Goal: Find contact information: Find contact information

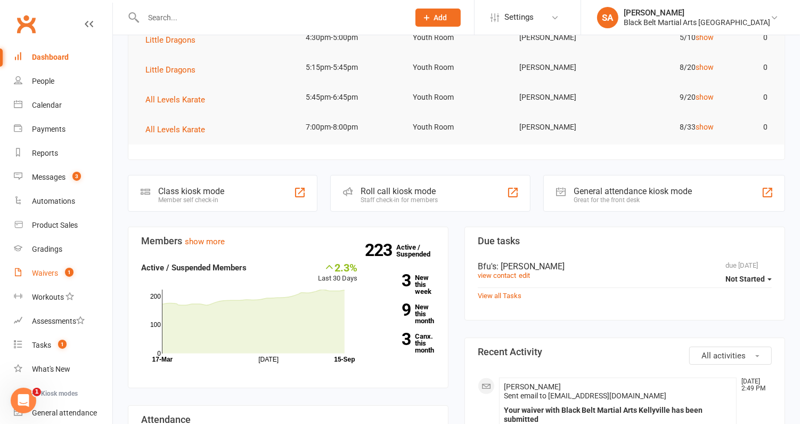
click at [61, 276] on count-badge "1" at bounding box center [67, 272] width 14 height 9
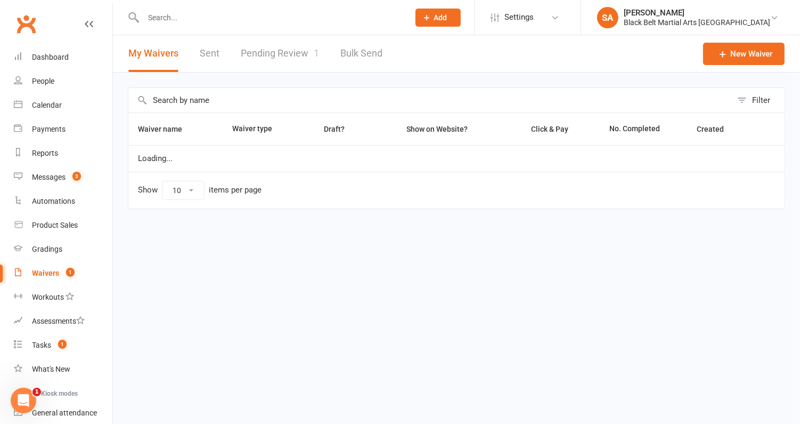
select select "100"
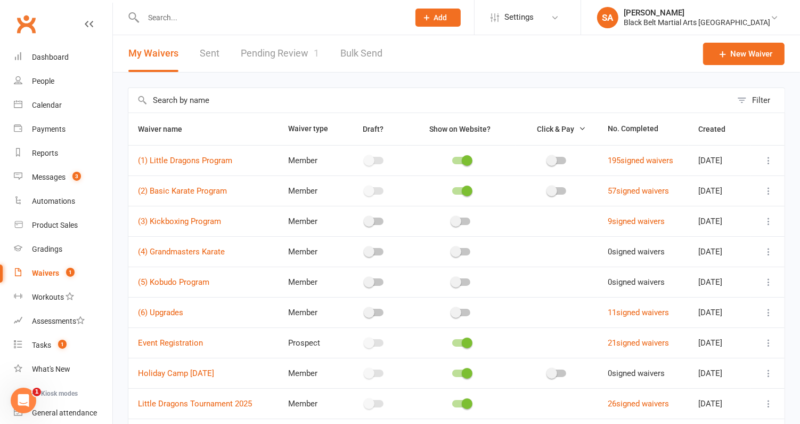
click at [309, 64] on link "Pending Review 1" at bounding box center [280, 53] width 78 height 37
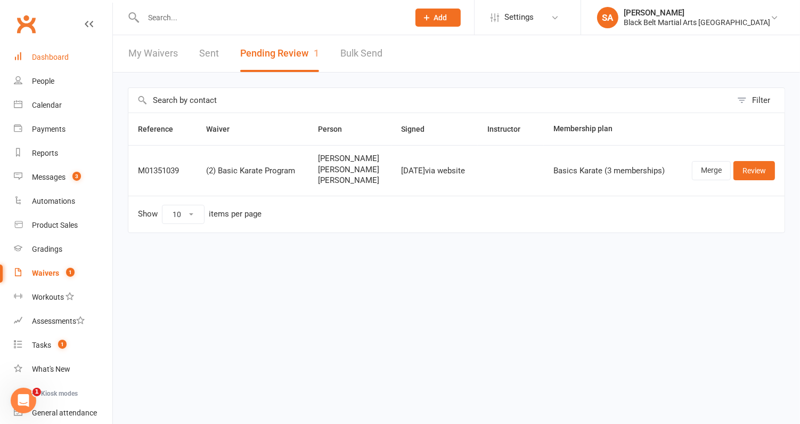
click at [43, 53] on div "Dashboard" at bounding box center [50, 57] width 37 height 9
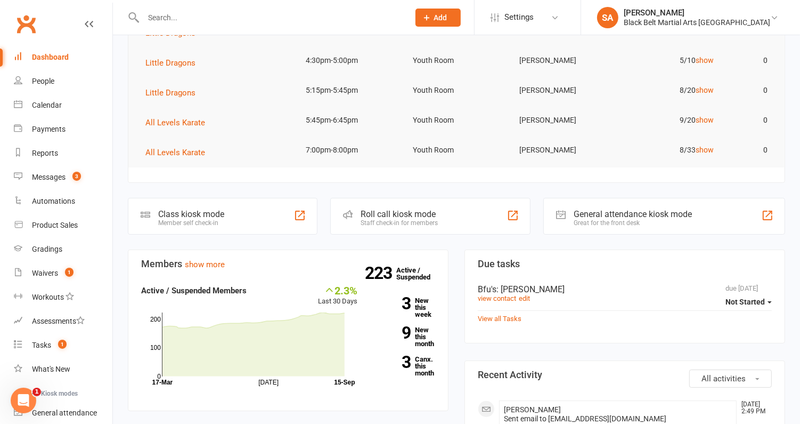
scroll to position [93, 0]
click at [427, 306] on link "3 New this week" at bounding box center [405, 308] width 62 height 21
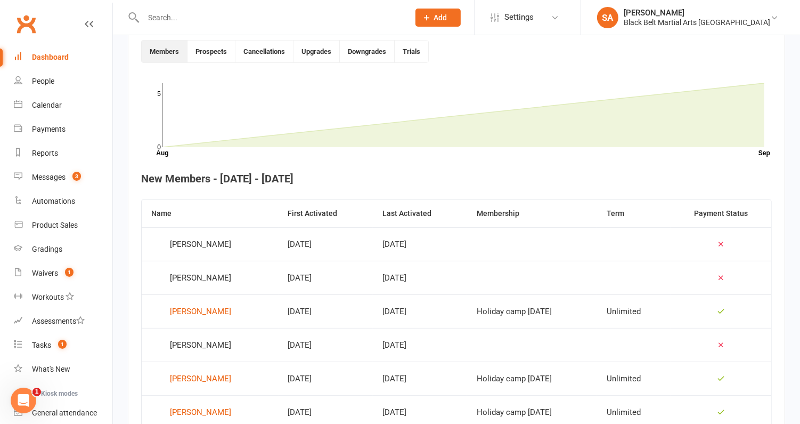
scroll to position [365, 0]
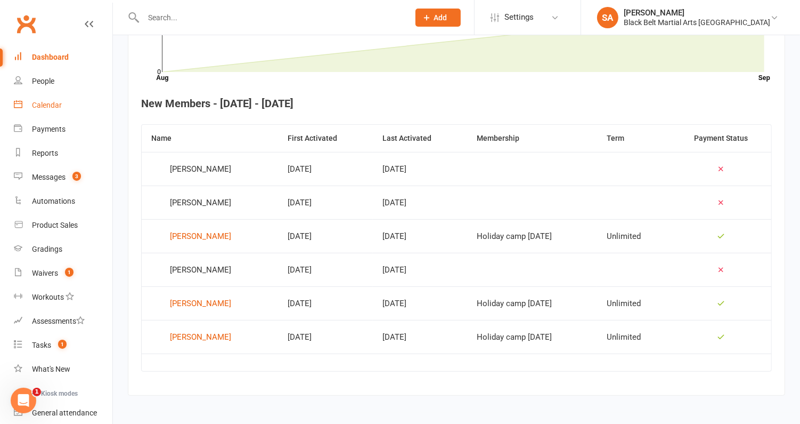
click at [53, 103] on div "Calendar" at bounding box center [47, 105] width 30 height 9
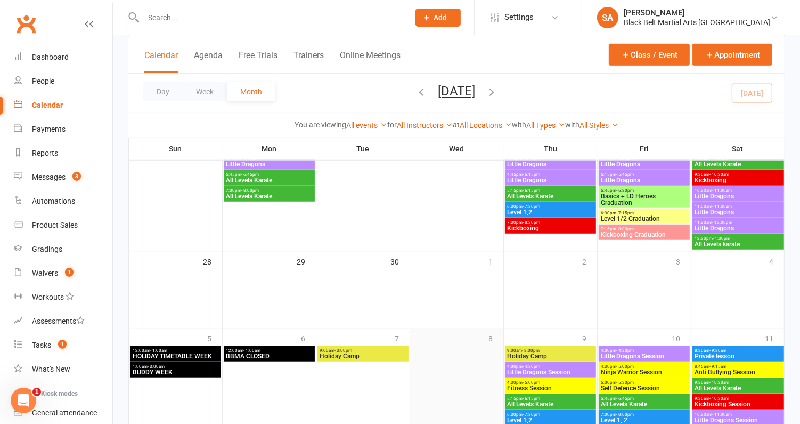
scroll to position [631, 0]
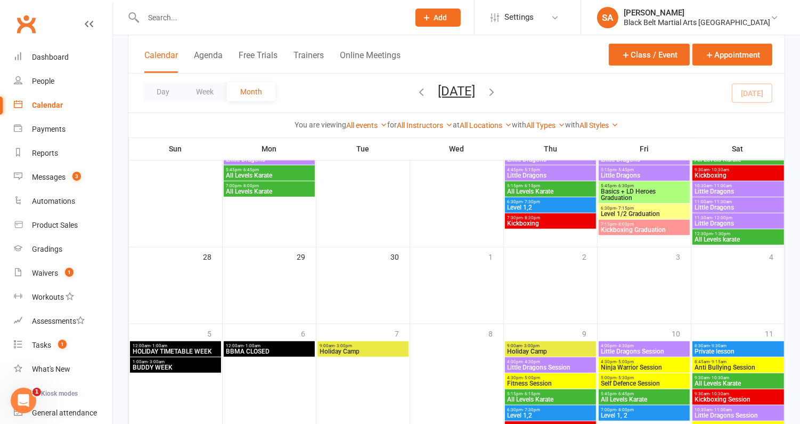
click at [361, 351] on span "Holiday Camp" at bounding box center [363, 351] width 87 height 6
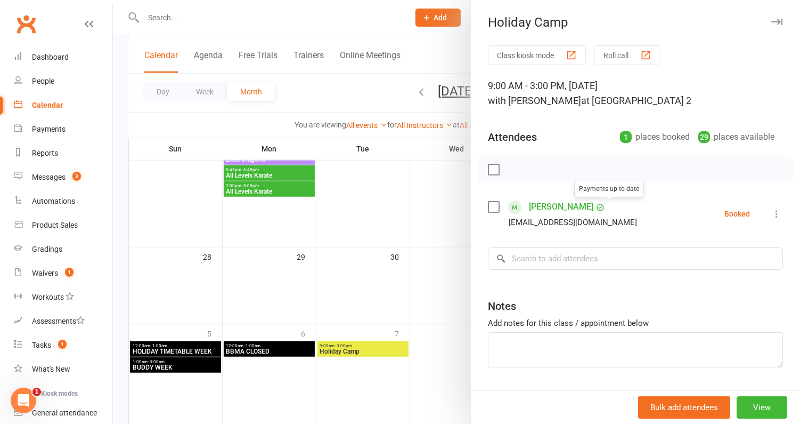
click at [567, 207] on link "Annika Sashikumar" at bounding box center [561, 206] width 64 height 17
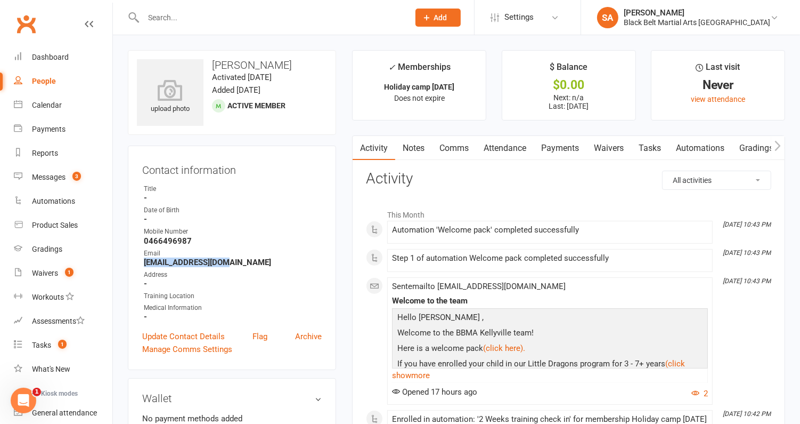
drag, startPoint x: 228, startPoint y: 261, endPoint x: 136, endPoint y: 261, distance: 91.6
click at [136, 261] on div "Contact information Owner Title - Date of Birth - Mobile Number 0466496987 Emai…" at bounding box center [232, 257] width 208 height 224
copy strong "vskfamily@gmail.com"
click at [191, 19] on input "text" at bounding box center [271, 17] width 262 height 15
paste input "vskfamily@gmail.com"
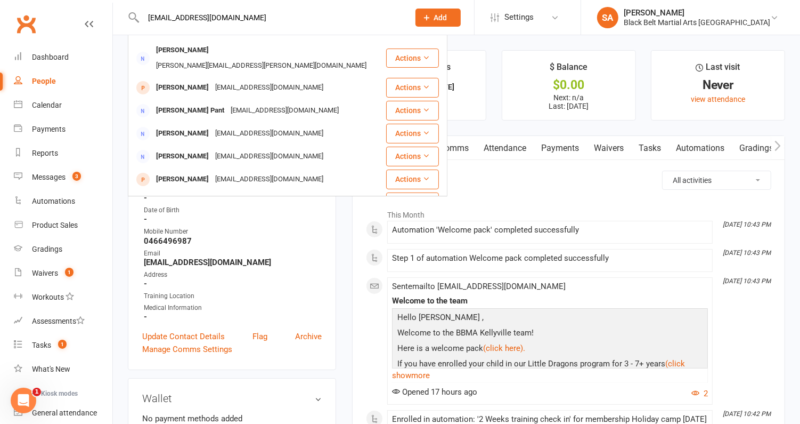
scroll to position [269, 0]
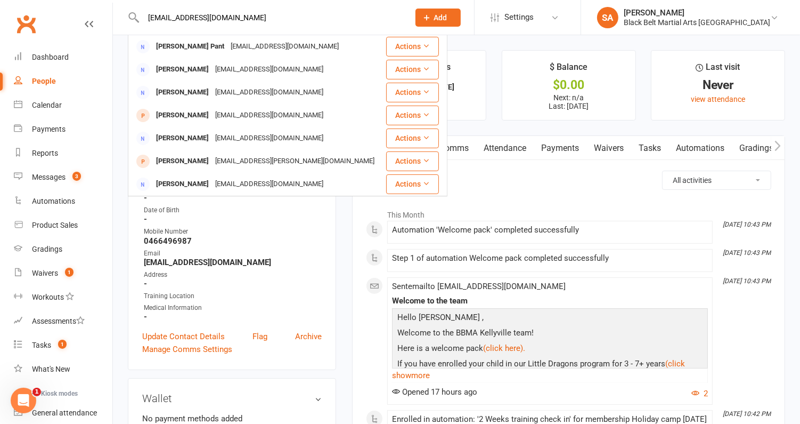
type input "vskfamily@gmail.com"
click at [346, 261] on main "✓ Memberships Holiday camp October 2025 Does not expire $ Balance $0.00 Next: n…" at bounding box center [568, 365] width 449 height 631
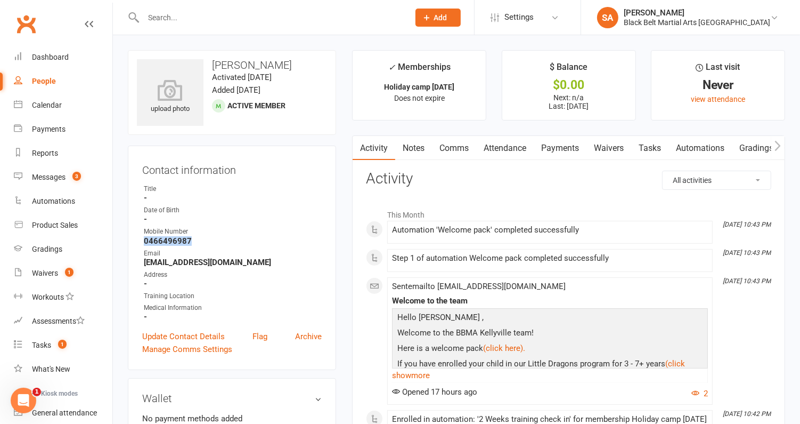
drag, startPoint x: 194, startPoint y: 243, endPoint x: 131, endPoint y: 242, distance: 63.4
click at [131, 242] on div "Contact information Owner Title - Date of Birth - Mobile Number 0466496987 Emai…" at bounding box center [232, 257] width 208 height 224
copy strong "0466496987"
click at [188, 19] on input "text" at bounding box center [271, 17] width 262 height 15
paste input "0466496987"
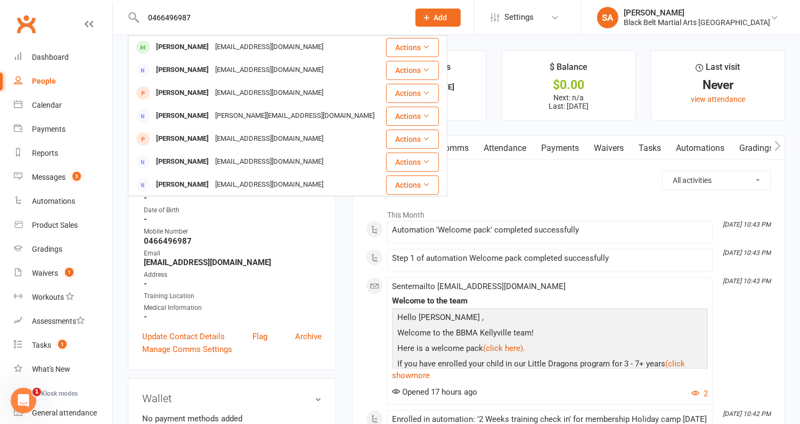
type input "0466496987"
click at [313, 222] on strong "-" at bounding box center [233, 219] width 178 height 10
